Goal: Transaction & Acquisition: Purchase product/service

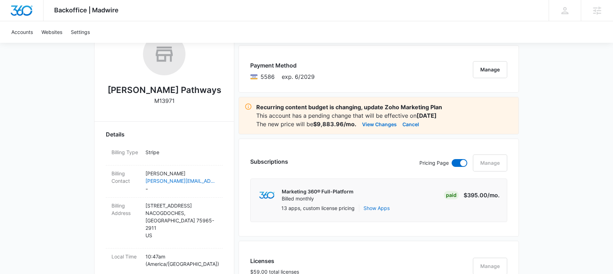
scroll to position [93, 0]
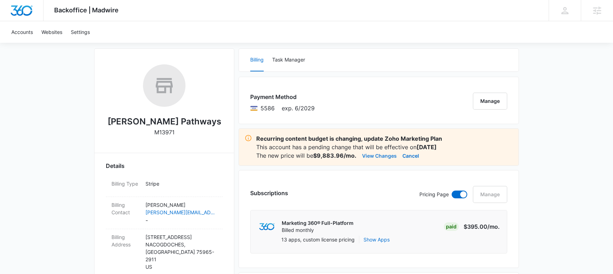
click at [371, 156] on button "View Changes" at bounding box center [379, 155] width 35 height 8
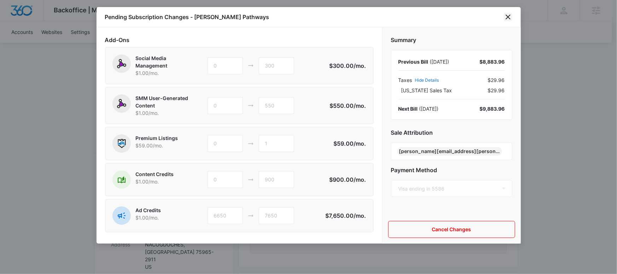
click at [509, 18] on icon "close" at bounding box center [508, 17] width 8 height 8
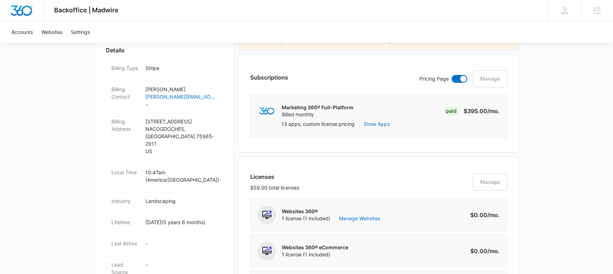
scroll to position [0, 0]
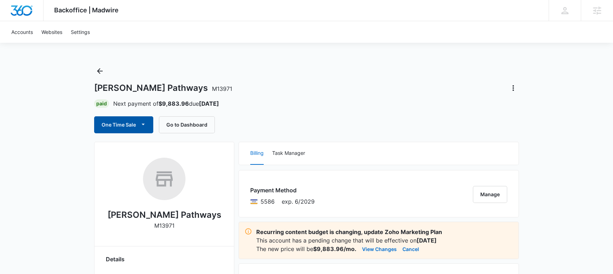
click at [105, 123] on button "One Time Sale" at bounding box center [123, 124] width 59 height 17
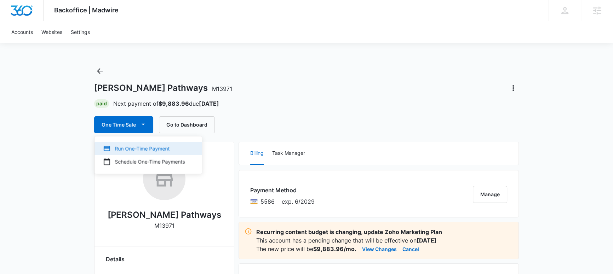
click at [130, 149] on div "Run One-Time Payment" at bounding box center [144, 148] width 82 height 7
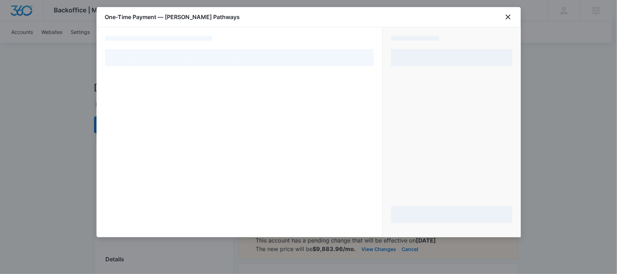
select select "pm_1PfMcNA4n8RTgNjUAvx4NLtv"
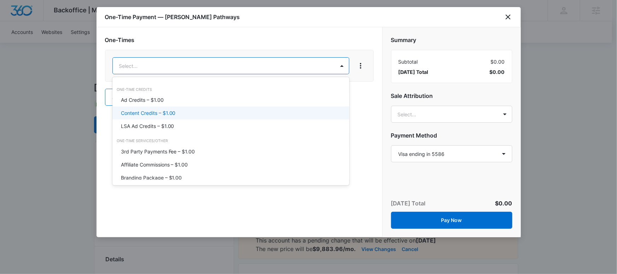
click at [162, 101] on p "Ad Credits – $1.00" at bounding box center [142, 99] width 43 height 7
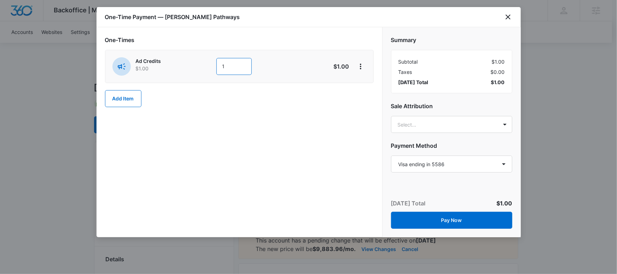
drag, startPoint x: 228, startPoint y: 68, endPoint x: 218, endPoint y: 68, distance: 9.9
click at [218, 68] on input "1" at bounding box center [234, 66] width 35 height 17
type input "2000"
click at [330, 135] on div "One-Times Ad Credits $1.00 2000 $2,000.00 Add Item" at bounding box center [240, 132] width 286 height 210
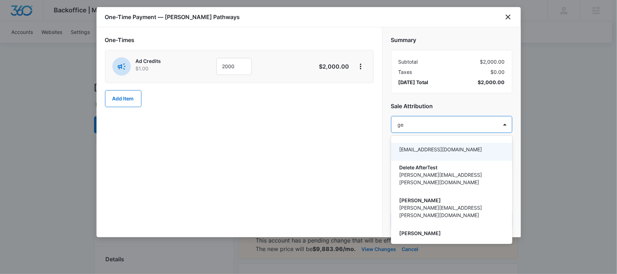
type input "gey"
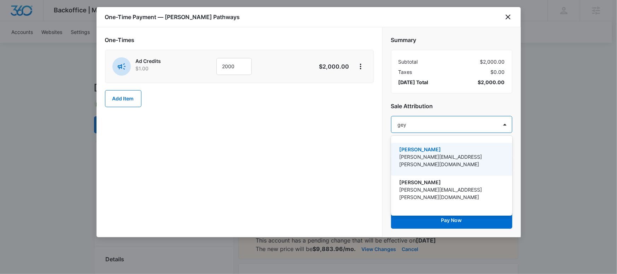
click at [432, 147] on p "[PERSON_NAME]" at bounding box center [451, 149] width 103 height 7
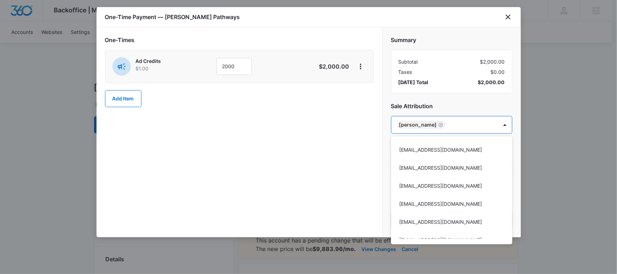
click at [326, 161] on div at bounding box center [308, 137] width 617 height 274
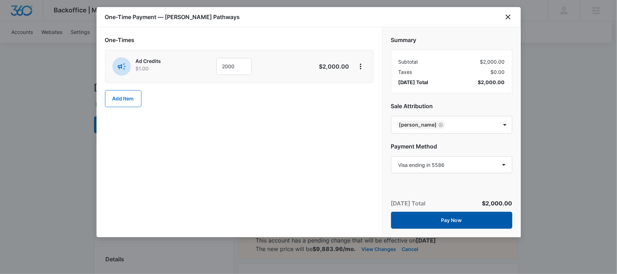
click at [433, 216] on button "Pay Now" at bounding box center [451, 220] width 121 height 17
